Goal: Information Seeking & Learning: Learn about a topic

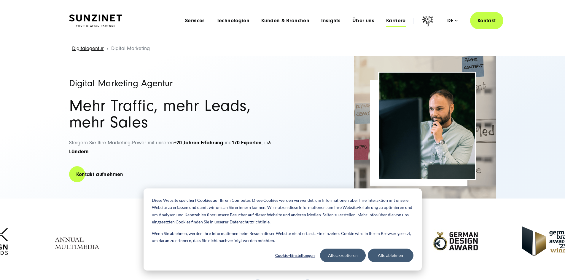
click at [389, 20] on span "Karriere" at bounding box center [396, 21] width 20 height 6
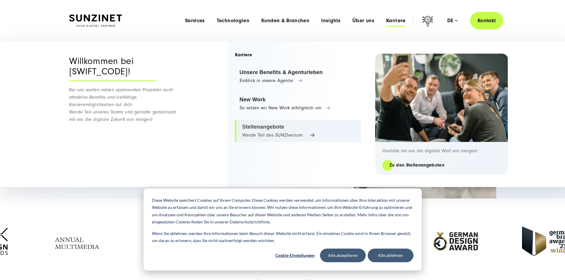
click at [301, 134] on link "Stellenangebote Werde Teil des SUNZIversum" at bounding box center [298, 131] width 126 height 23
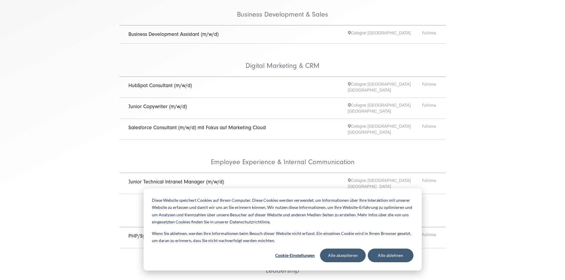
scroll to position [148, 0]
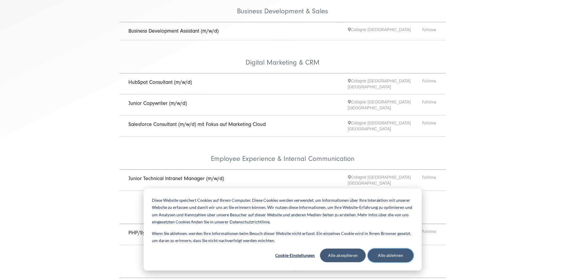
click at [382, 253] on button "Alle ablehnen" at bounding box center [391, 256] width 46 height 14
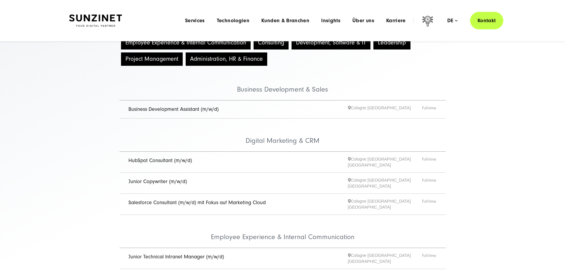
scroll to position [59, 0]
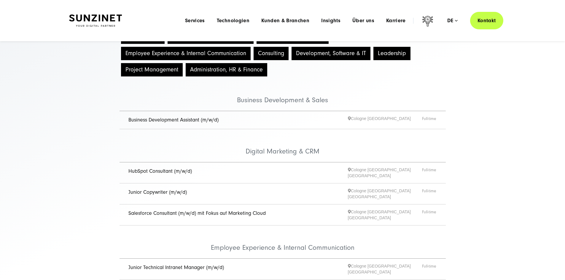
drag, startPoint x: 397, startPoint y: 115, endPoint x: 375, endPoint y: 102, distance: 26.1
click at [375, 102] on li "Business Development & Sales" at bounding box center [283, 94] width 326 height 33
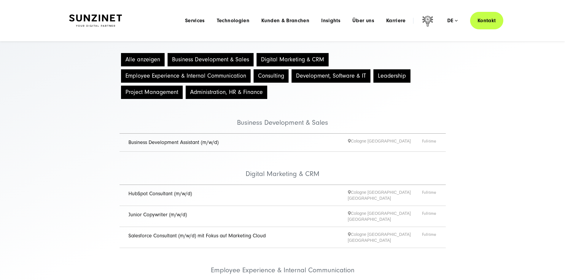
scroll to position [0, 0]
